Goal: Information Seeking & Learning: Get advice/opinions

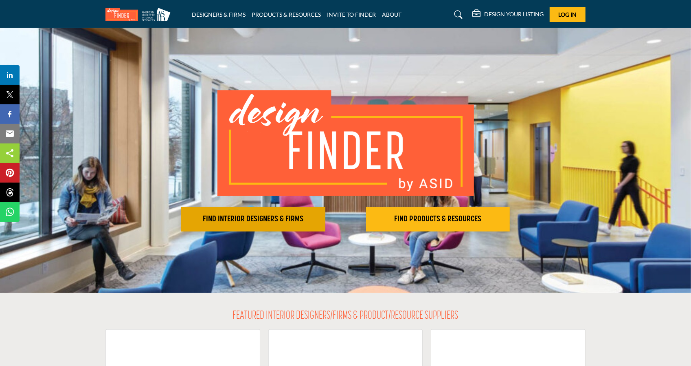
click at [263, 221] on h2 "FIND INTERIOR DESIGNERS & FIRMS" at bounding box center [253, 219] width 139 height 10
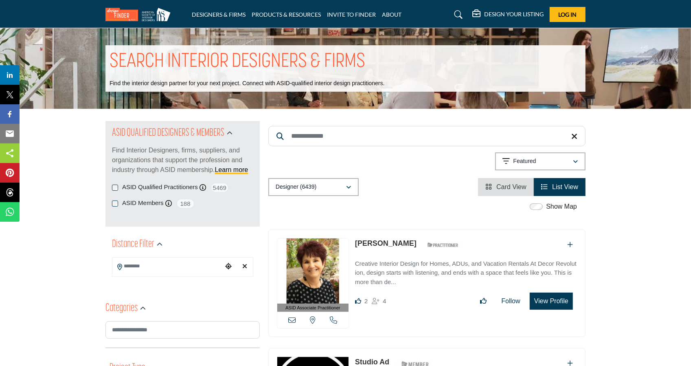
click at [167, 268] on input "Search Location" at bounding box center [167, 266] width 110 height 16
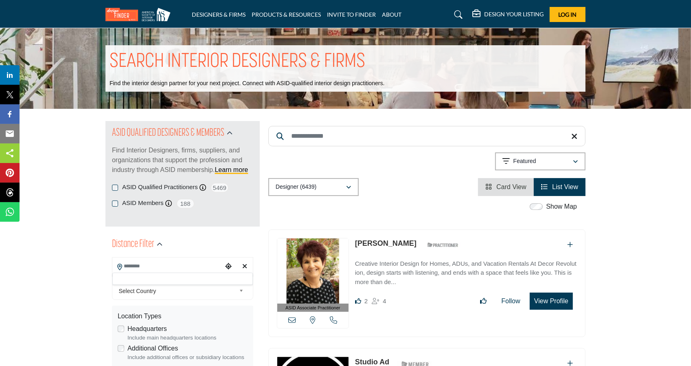
scroll to position [122, 0]
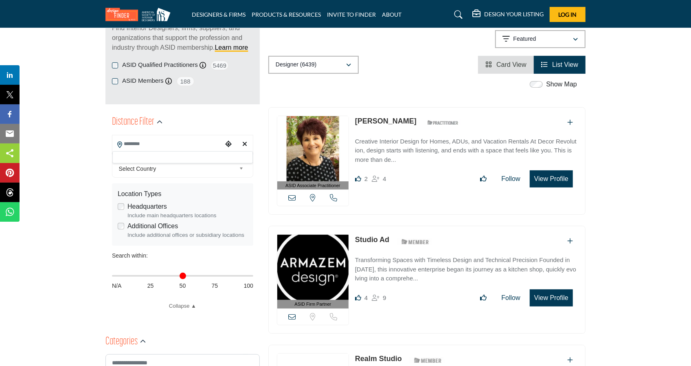
click at [187, 149] on input "Search Location" at bounding box center [167, 144] width 110 height 16
click at [181, 147] on input "Search Location" at bounding box center [167, 144] width 110 height 16
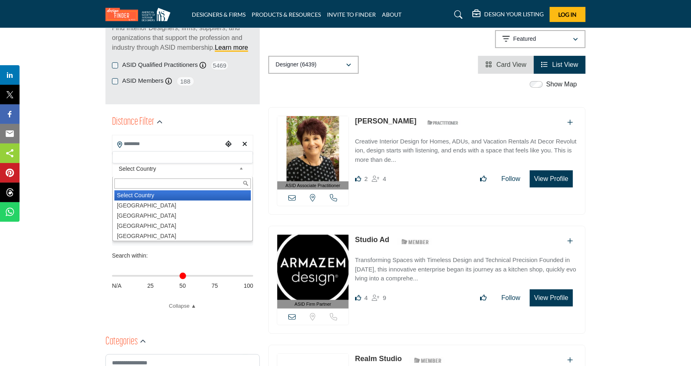
click at [171, 167] on span "Select Country" at bounding box center [177, 169] width 117 height 10
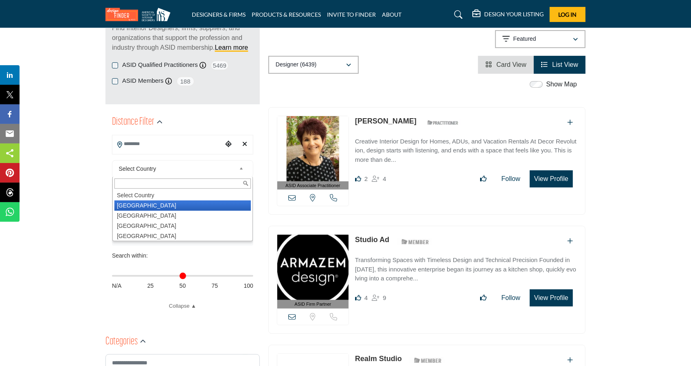
drag, startPoint x: 147, startPoint y: 205, endPoint x: 161, endPoint y: 149, distance: 57.1
click at [147, 205] on li "United States" at bounding box center [182, 205] width 136 height 10
type input "***"
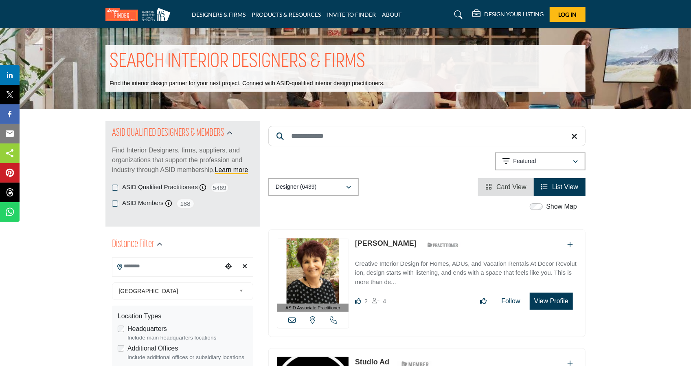
click at [148, 269] on input "Search Location" at bounding box center [167, 266] width 110 height 16
click at [230, 267] on icon "Choose your current location" at bounding box center [228, 266] width 7 height 7
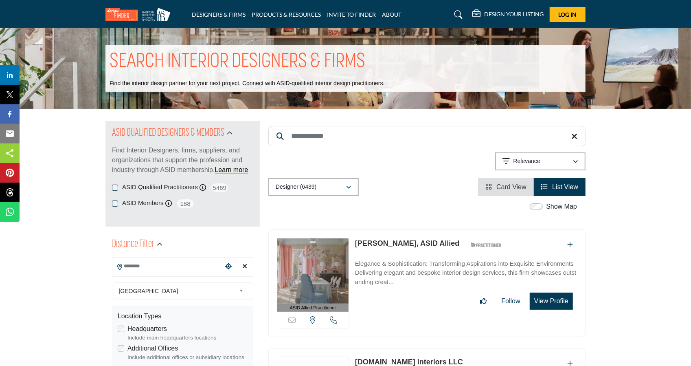
click at [162, 266] on input "Search Location" at bounding box center [167, 266] width 110 height 16
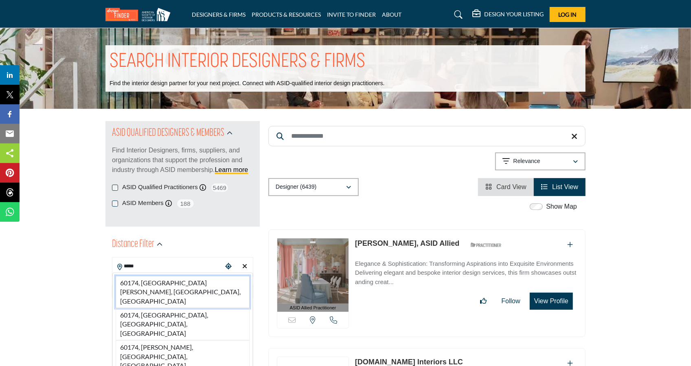
click at [163, 285] on li "60174, Saint Charles, IL, USA" at bounding box center [183, 292] width 134 height 32
type input "**********"
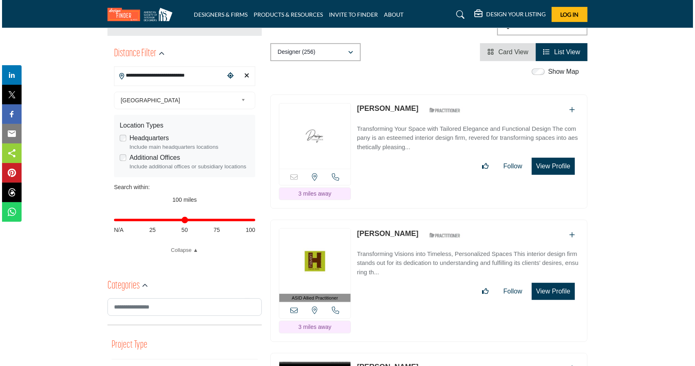
scroll to position [204, 0]
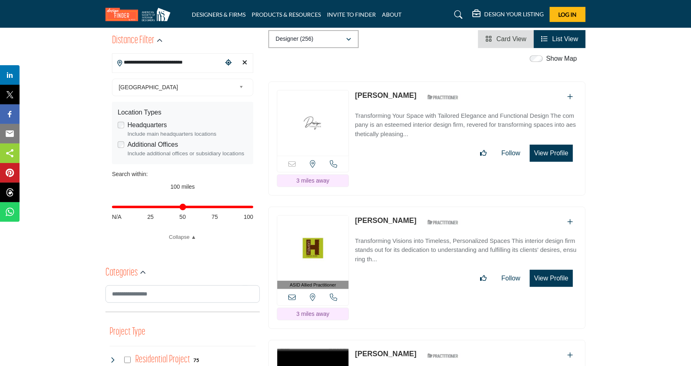
click at [552, 270] on button "View Profile" at bounding box center [551, 278] width 43 height 17
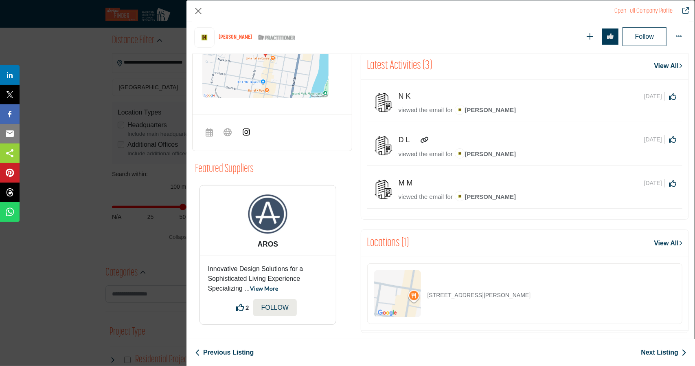
scroll to position [340, 0]
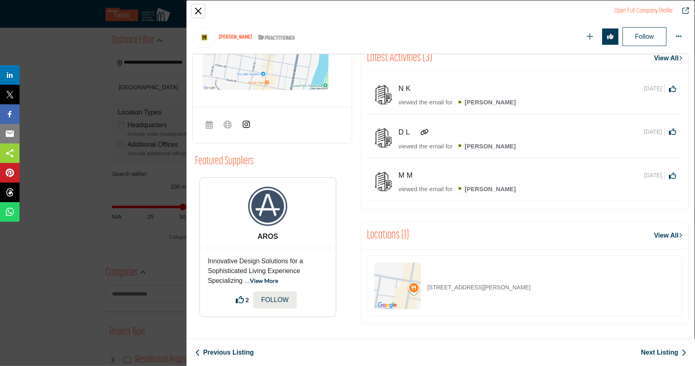
click at [200, 10] on button "Close" at bounding box center [198, 11] width 12 height 12
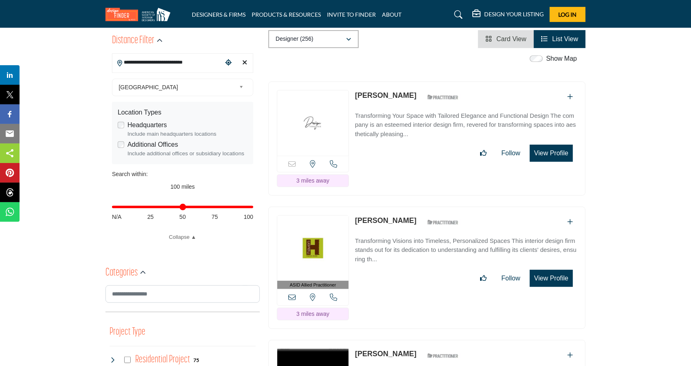
click at [557, 270] on button "View Profile" at bounding box center [551, 278] width 43 height 17
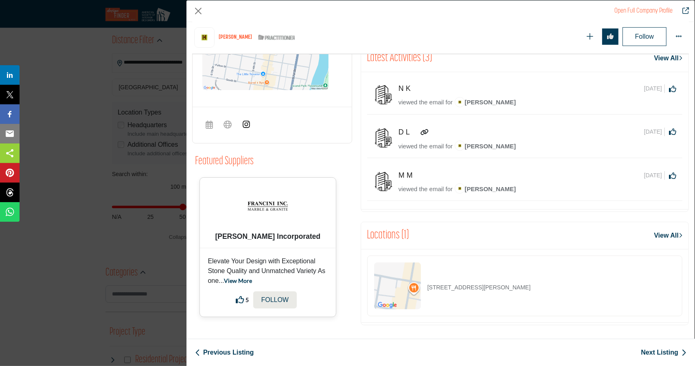
click at [242, 279] on link "View More" at bounding box center [238, 280] width 28 height 7
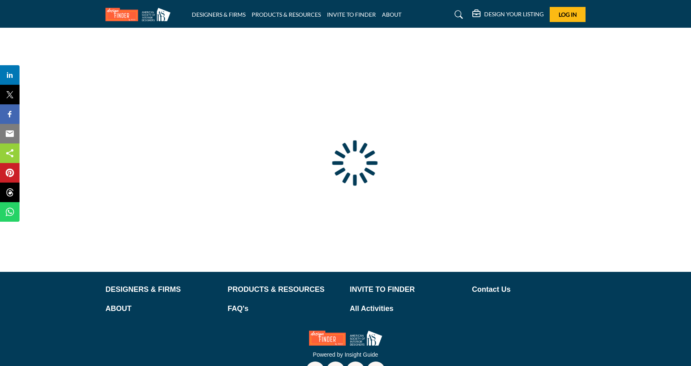
type input "**********"
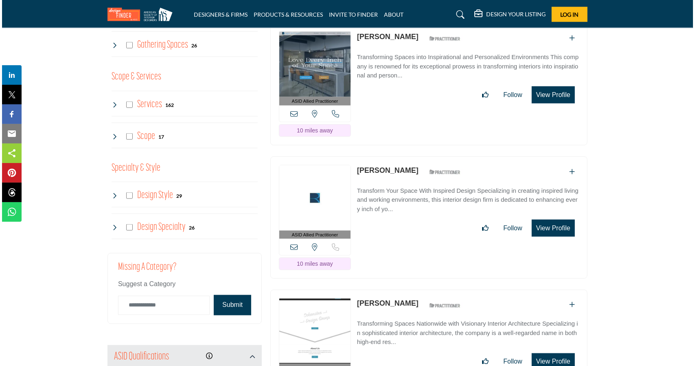
scroll to position [774, 0]
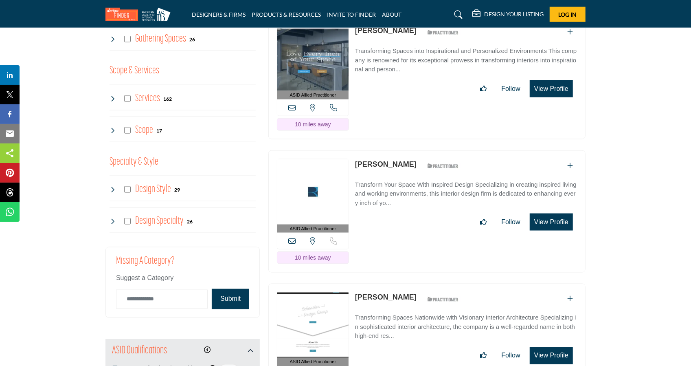
click at [550, 219] on button "View Profile" at bounding box center [551, 221] width 43 height 17
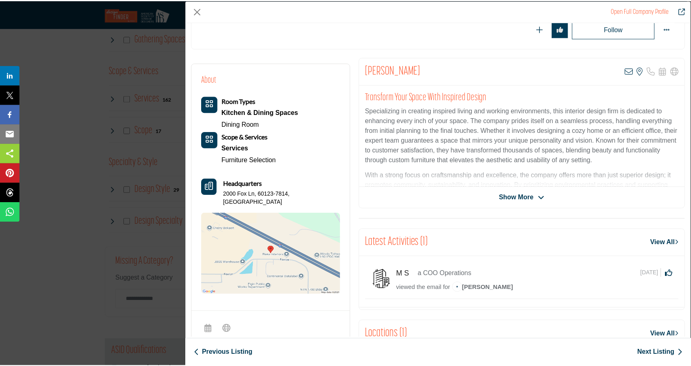
scroll to position [122, 0]
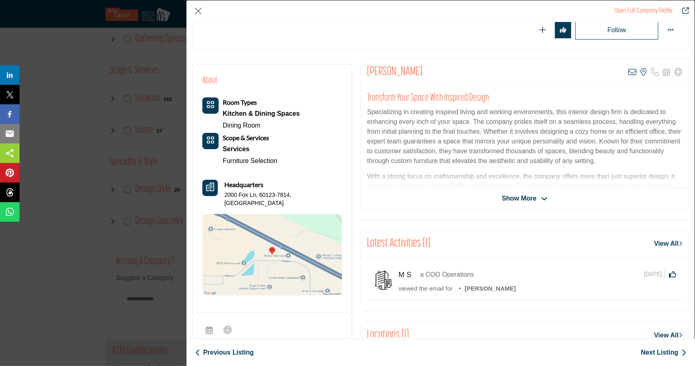
click at [506, 196] on span "Show More" at bounding box center [519, 198] width 35 height 10
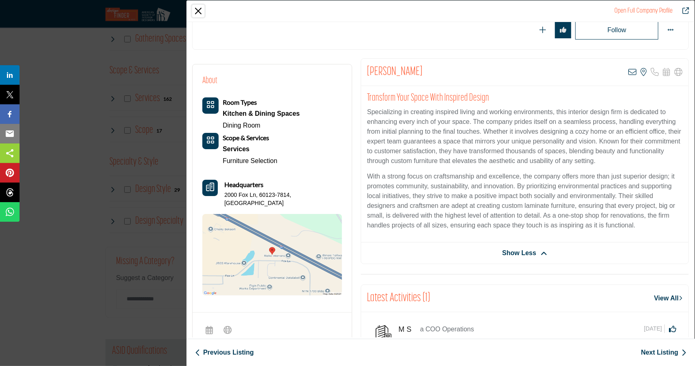
click at [193, 14] on button "Close" at bounding box center [198, 11] width 12 height 12
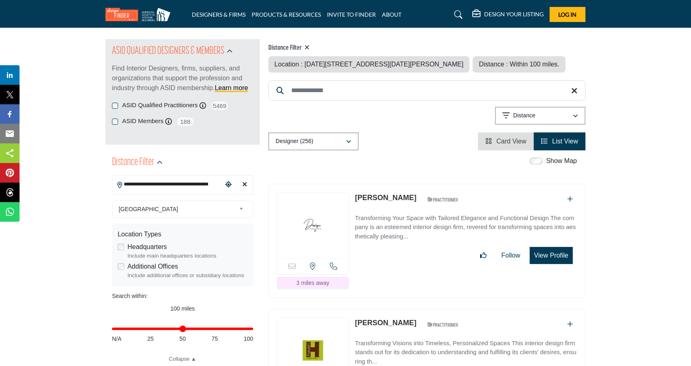
scroll to position [81, 0]
click at [573, 116] on div "button" at bounding box center [576, 115] width 6 height 7
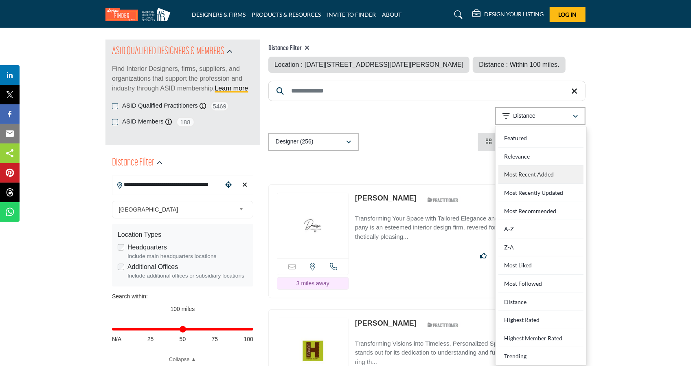
click at [548, 169] on div "Most Recent Added" at bounding box center [540, 174] width 85 height 18
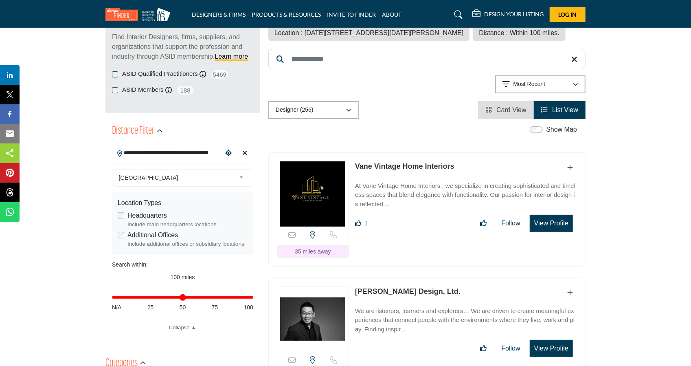
scroll to position [122, 0]
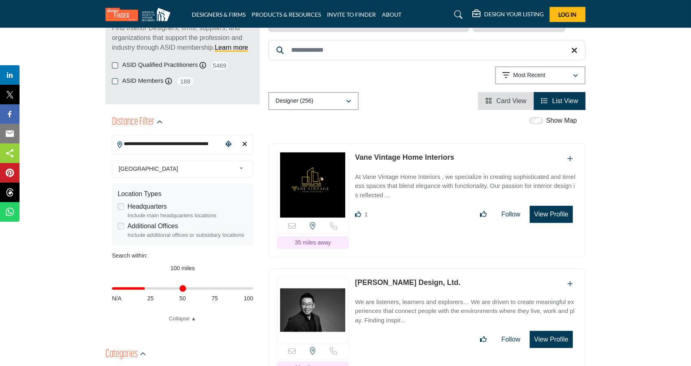
drag, startPoint x: 250, startPoint y: 288, endPoint x: 146, endPoint y: 293, distance: 104.8
type input "**"
click at [146, 289] on input "Distance in miles" at bounding box center [182, 289] width 141 height 2
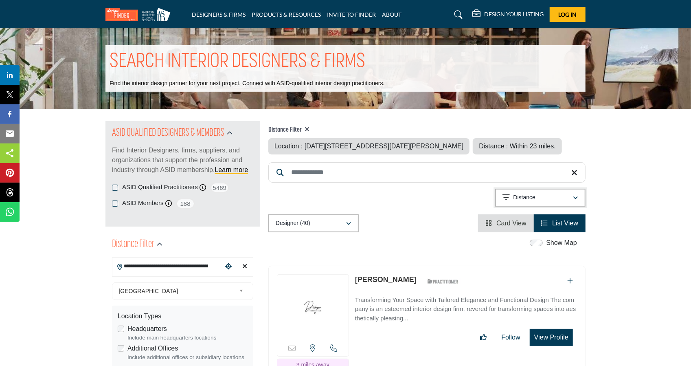
click at [531, 198] on p "Distance" at bounding box center [525, 197] width 22 height 8
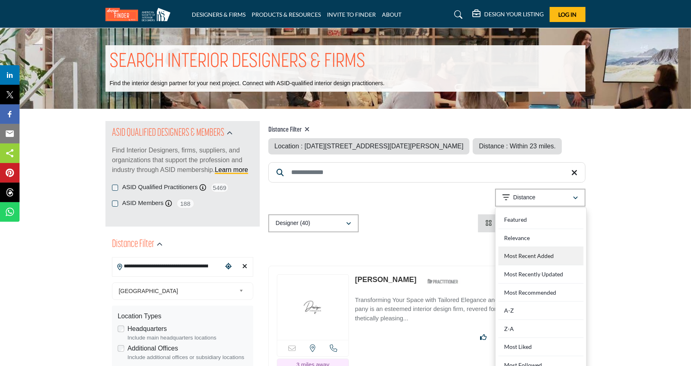
click at [526, 251] on div "Most Recent Added" at bounding box center [540, 256] width 85 height 18
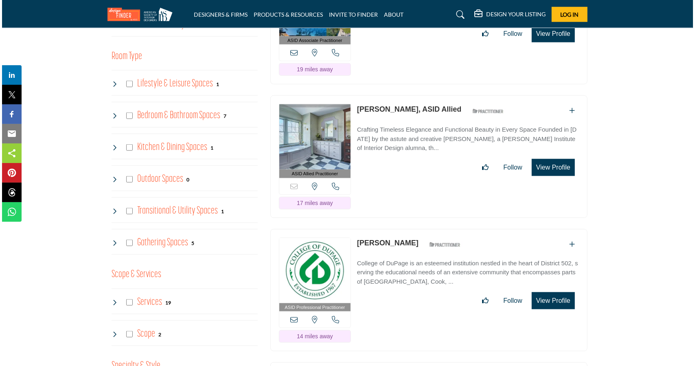
scroll to position [611, 0]
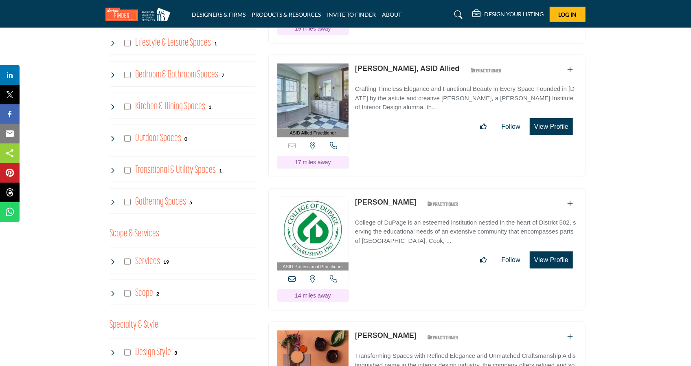
click at [538, 254] on button "View Profile" at bounding box center [551, 259] width 43 height 17
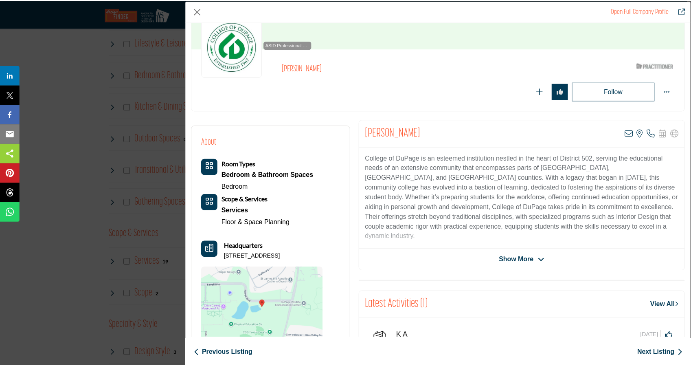
scroll to position [81, 0]
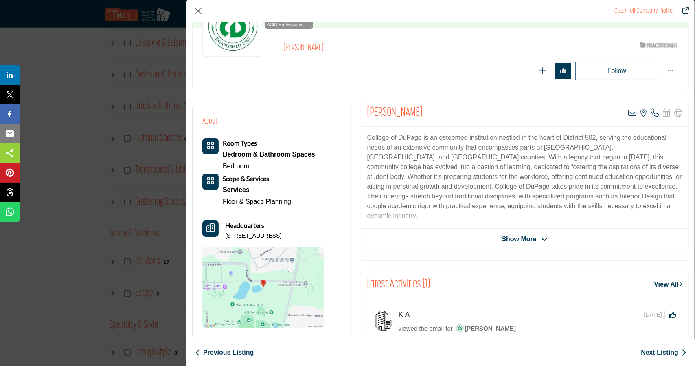
click at [507, 237] on span "Show More" at bounding box center [519, 239] width 35 height 10
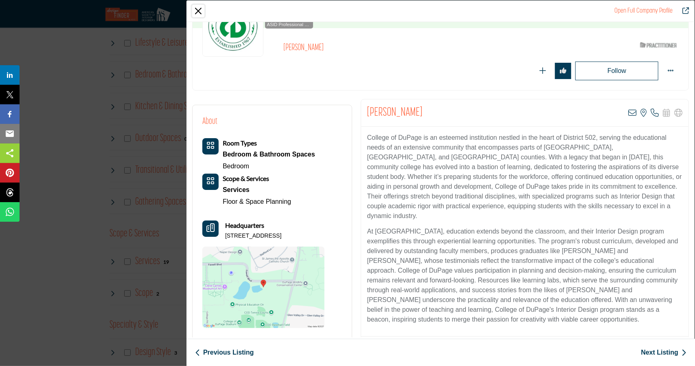
click at [198, 9] on button "Close" at bounding box center [198, 11] width 12 height 12
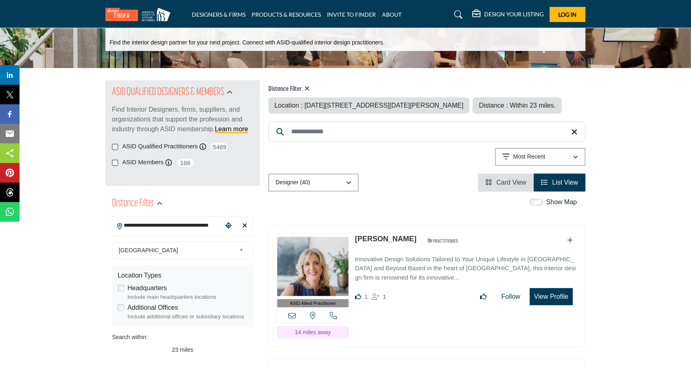
scroll to position [0, 0]
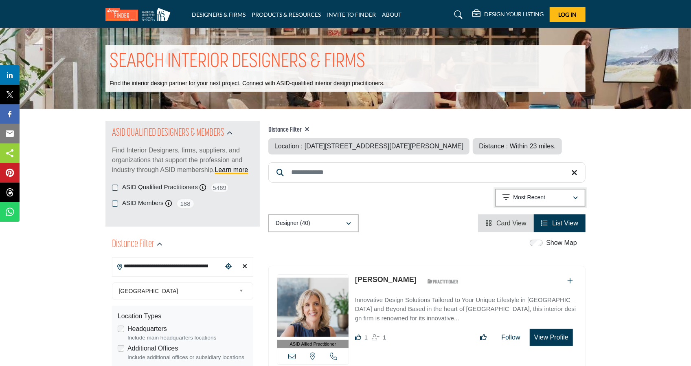
click at [539, 202] on button "Most Recent" at bounding box center [540, 198] width 90 height 18
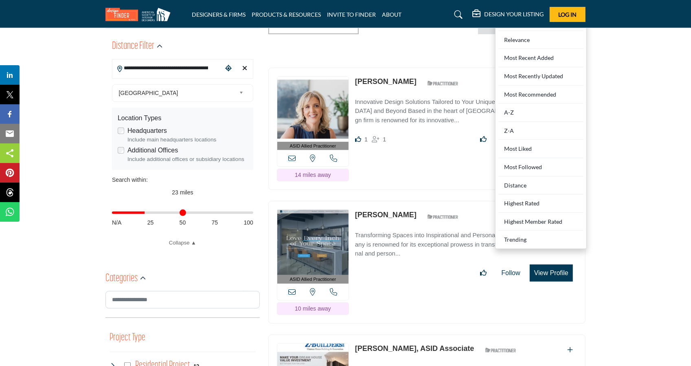
scroll to position [204, 0]
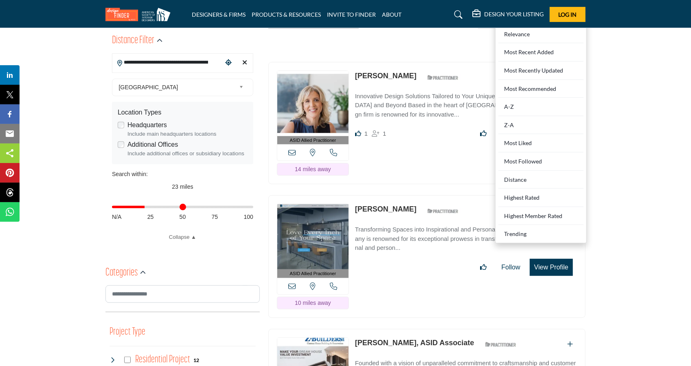
drag, startPoint x: 541, startPoint y: 177, endPoint x: 547, endPoint y: 180, distance: 6.7
click at [542, 177] on div "Distance" at bounding box center [540, 180] width 85 height 18
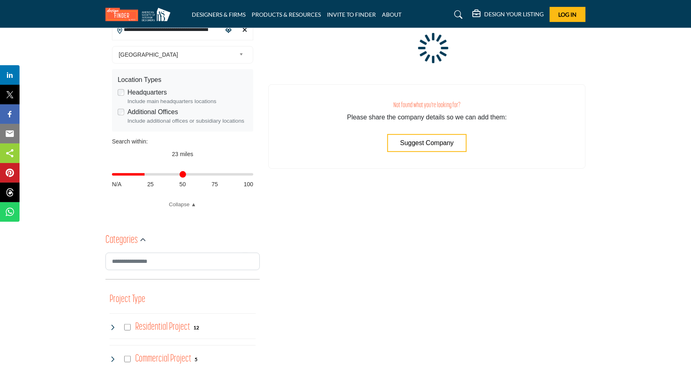
scroll to position [163, 0]
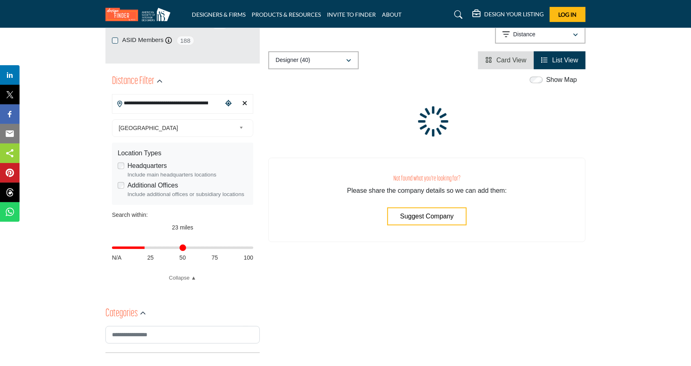
click at [432, 138] on div at bounding box center [427, 125] width 20 height 41
click at [363, 122] on div at bounding box center [426, 119] width 317 height 44
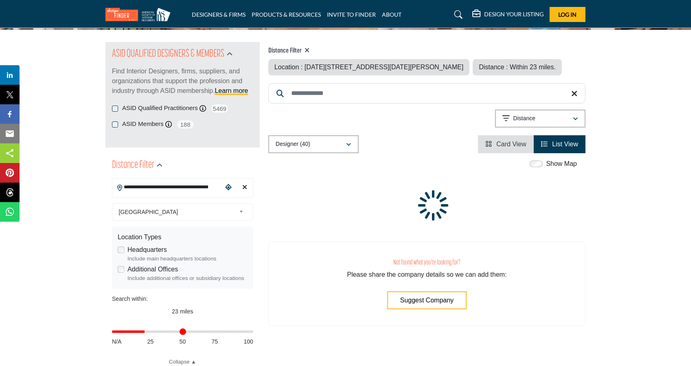
scroll to position [0, 0]
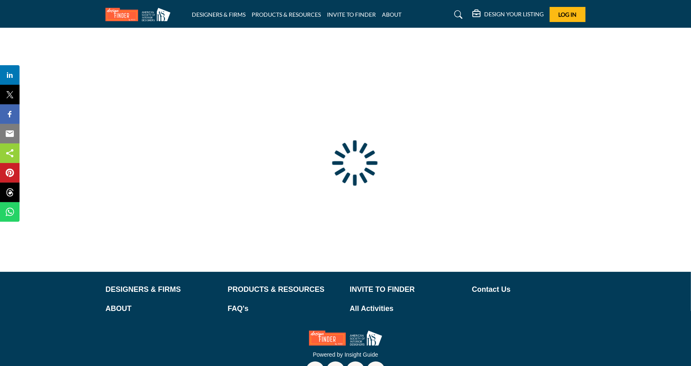
type input "**********"
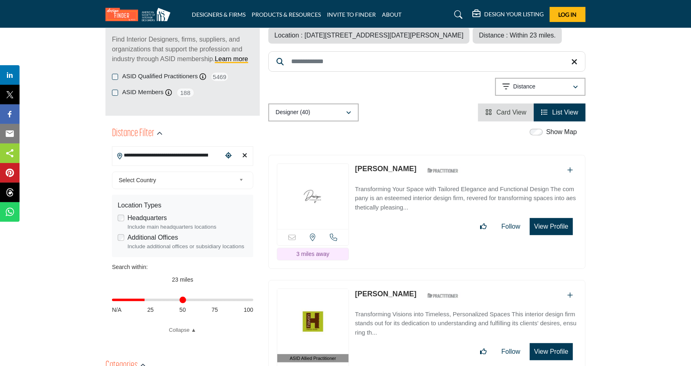
scroll to position [163, 0]
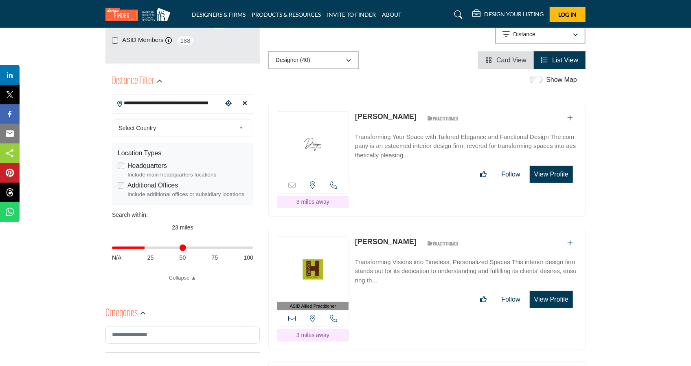
click at [314, 270] on img at bounding box center [312, 269] width 71 height 65
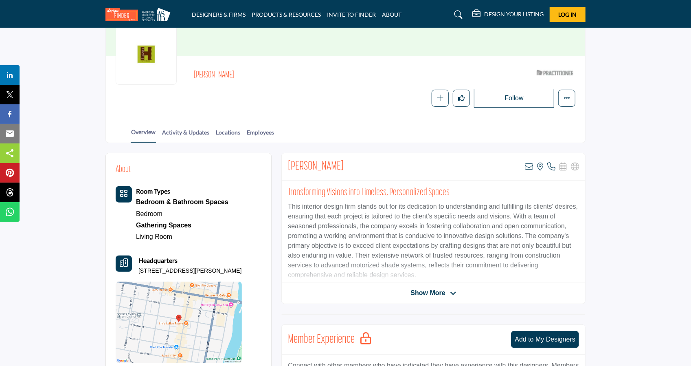
scroll to position [81, 0]
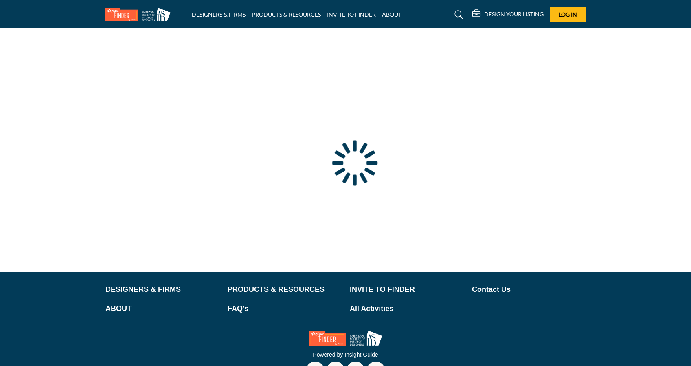
type input "**********"
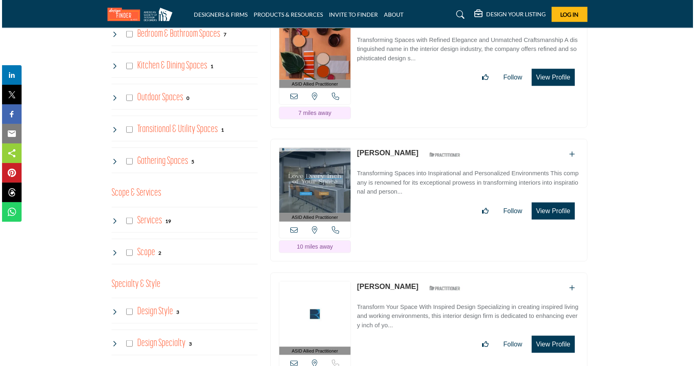
scroll to position [692, 0]
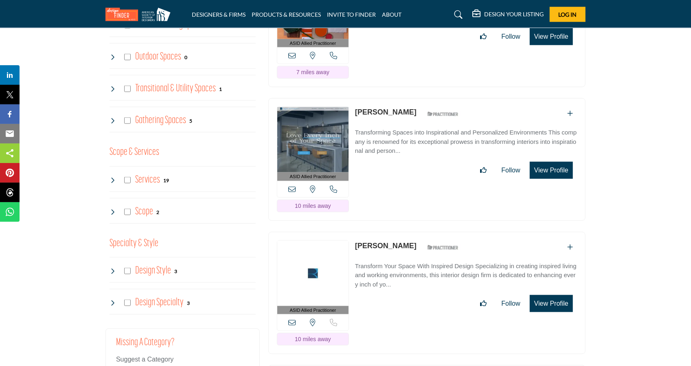
click at [557, 299] on button "View Profile" at bounding box center [551, 303] width 43 height 17
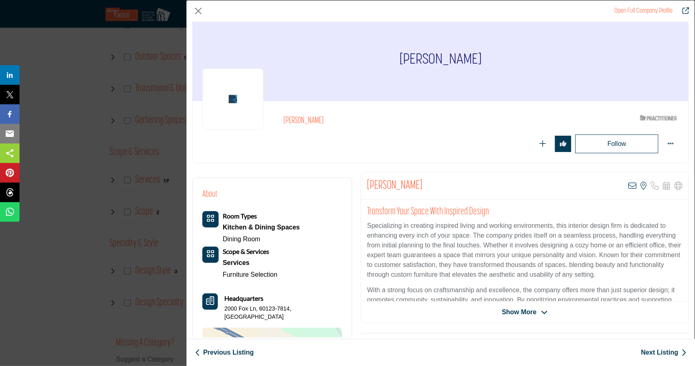
scroll to position [0, 0]
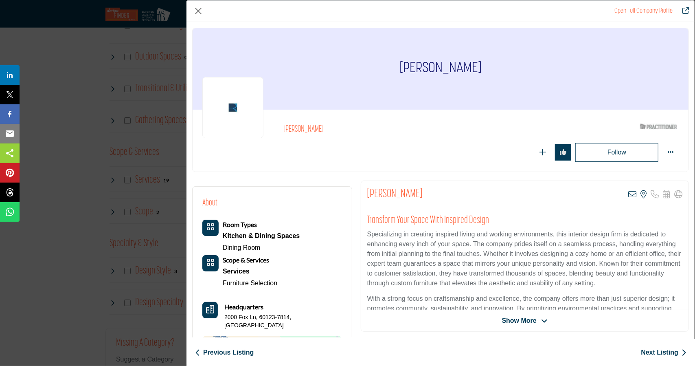
click at [503, 318] on span "Show More" at bounding box center [519, 321] width 35 height 10
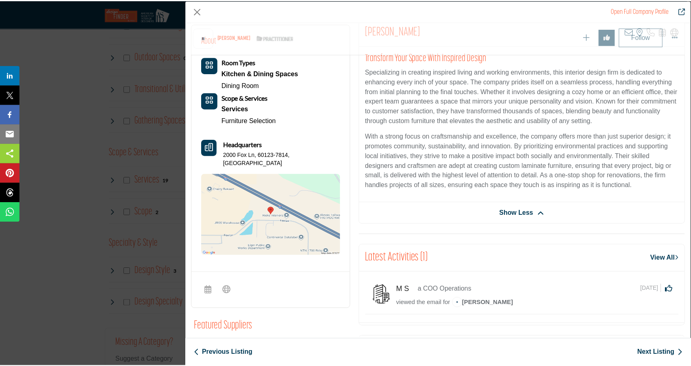
scroll to position [195, 0]
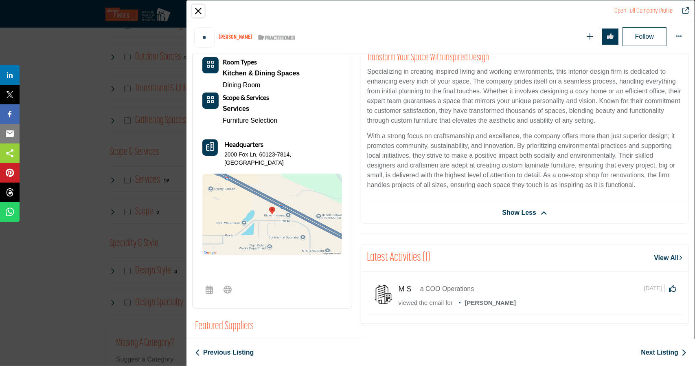
click at [200, 11] on button "Close" at bounding box center [198, 11] width 12 height 12
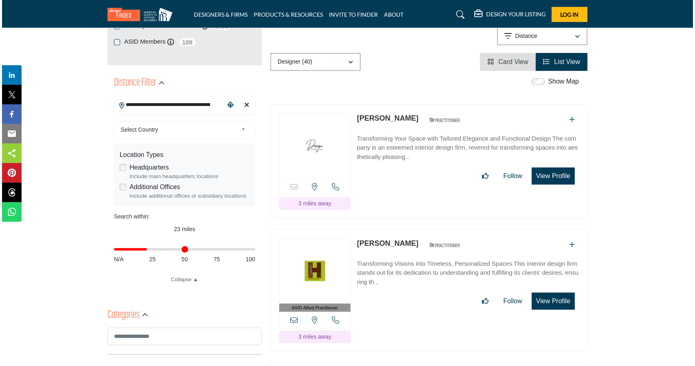
scroll to position [163, 0]
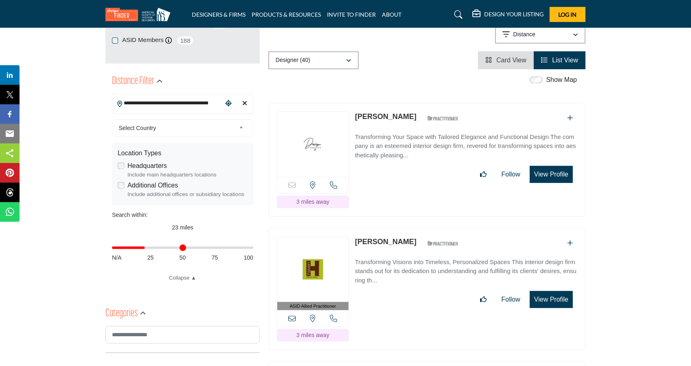
click at [548, 173] on button "View Profile" at bounding box center [551, 174] width 43 height 17
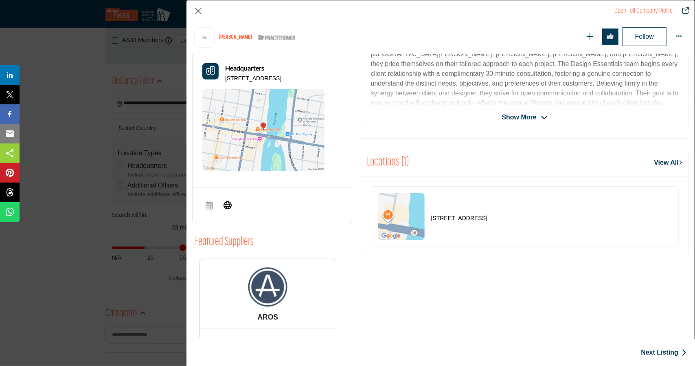
scroll to position [122, 0]
